Goal: Navigation & Orientation: Find specific page/section

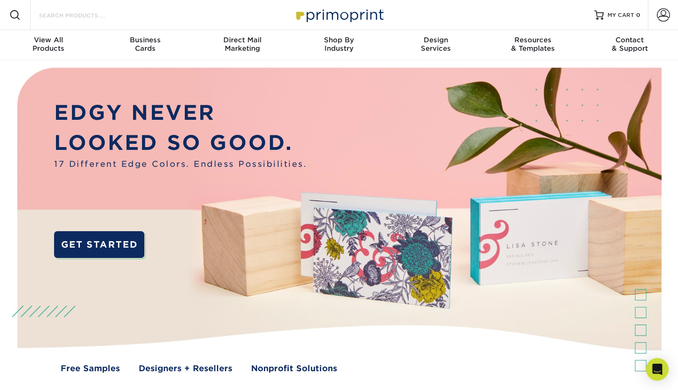
click at [117, 19] on input "Search Products" at bounding box center [84, 14] width 92 height 11
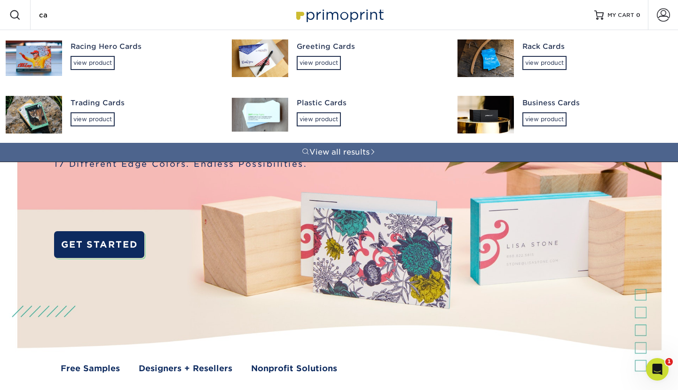
type input "c"
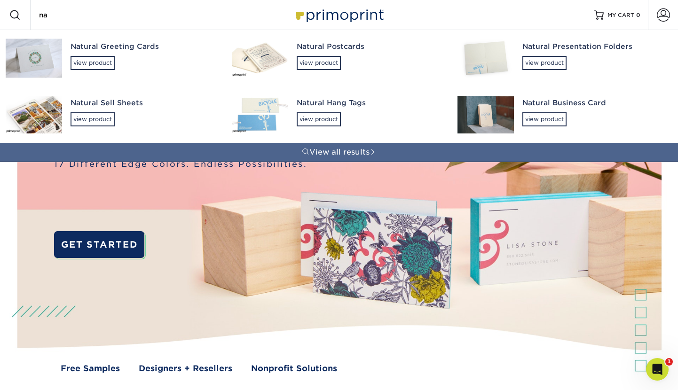
type input "n"
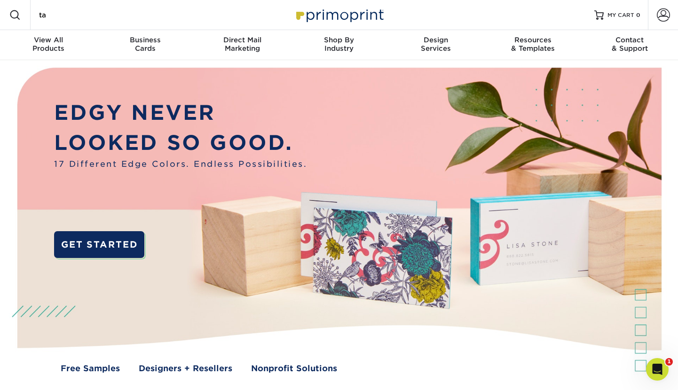
type input "tag"
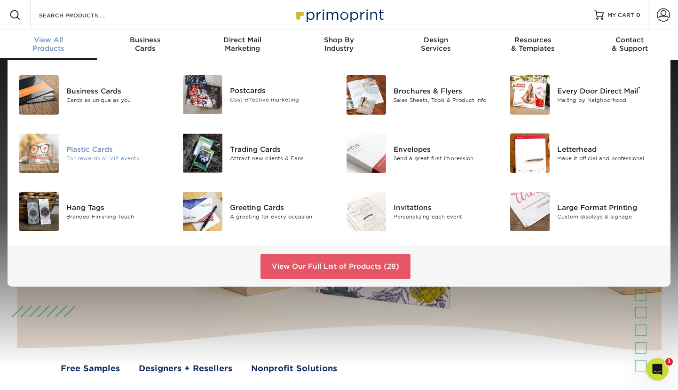
click at [38, 152] on img at bounding box center [38, 152] width 39 height 39
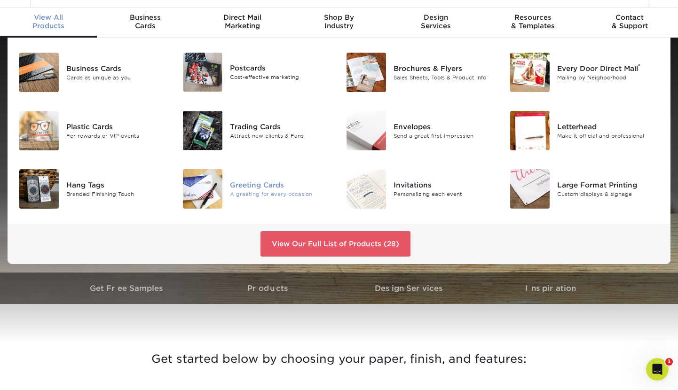
scroll to position [23, 0]
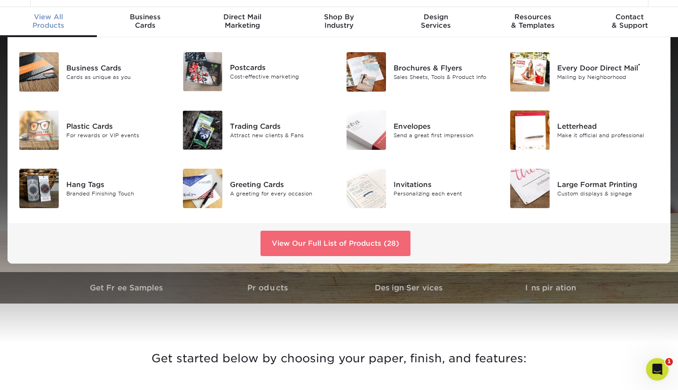
click at [336, 242] on link "View Our Full List of Products (28)" at bounding box center [335, 243] width 150 height 25
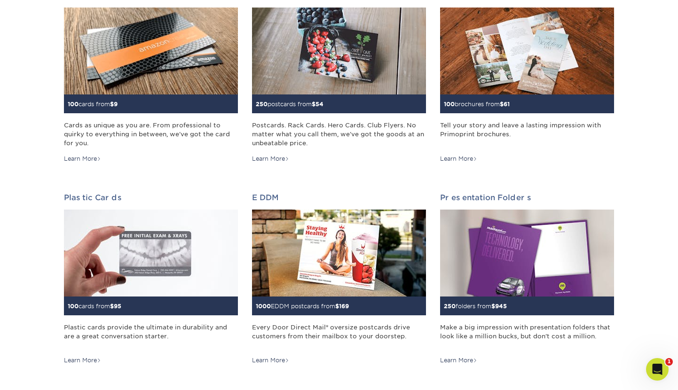
scroll to position [163, 0]
